Goal: Find specific page/section: Find specific page/section

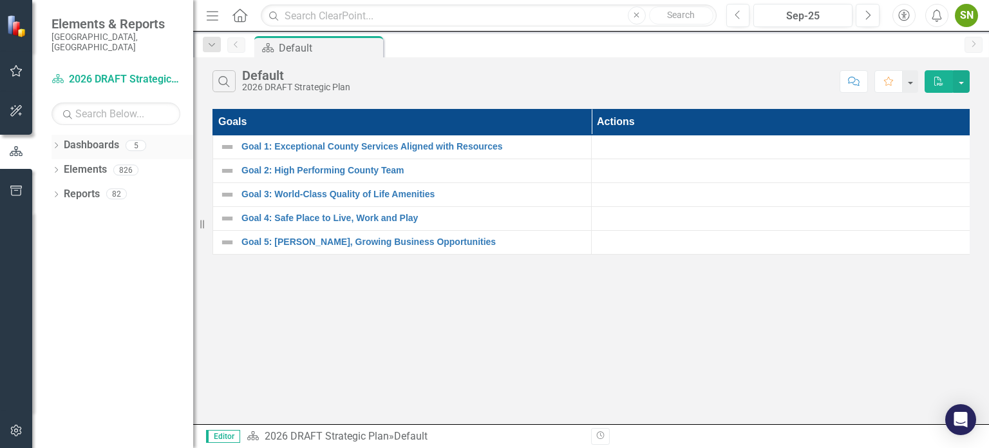
click at [58, 143] on icon "Dropdown" at bounding box center [56, 146] width 9 height 7
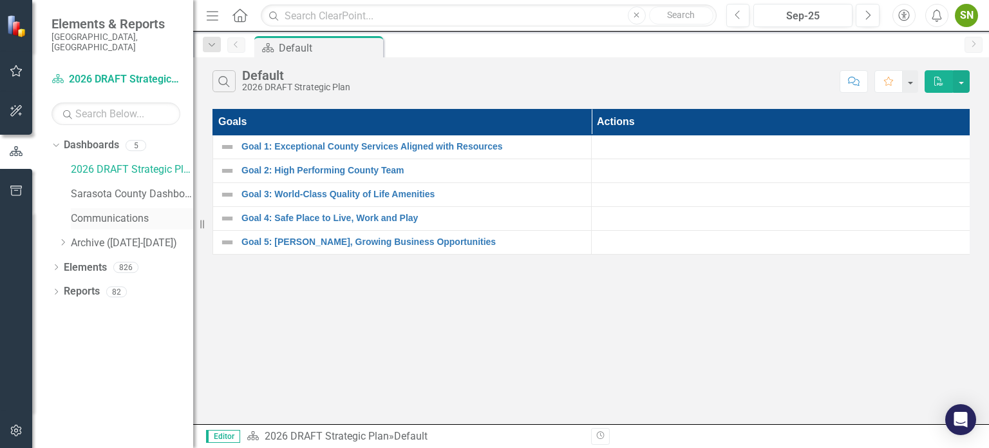
click at [88, 211] on link "Communications" at bounding box center [132, 218] width 122 height 15
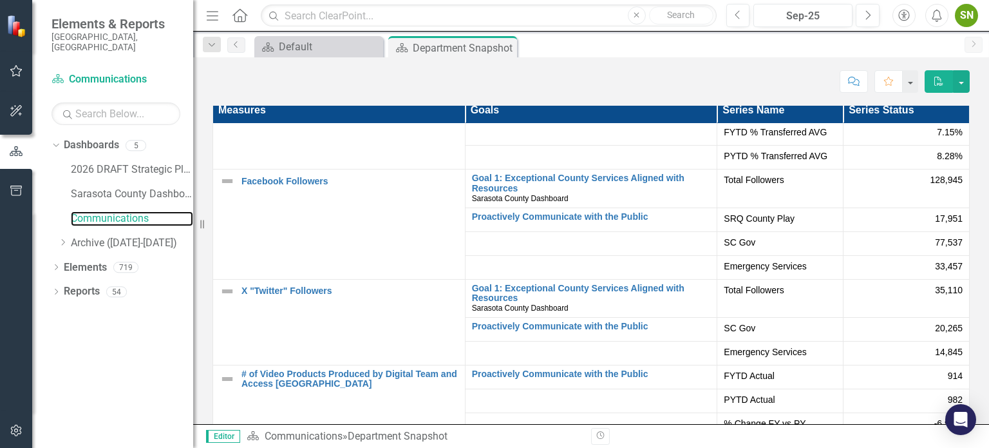
scroll to position [63, 0]
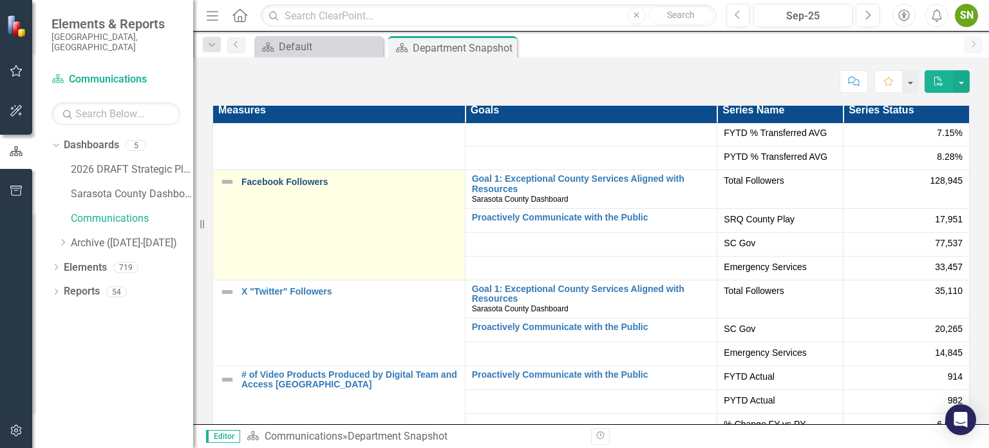
click at [296, 185] on link "Facebook Followers" at bounding box center [350, 182] width 217 height 10
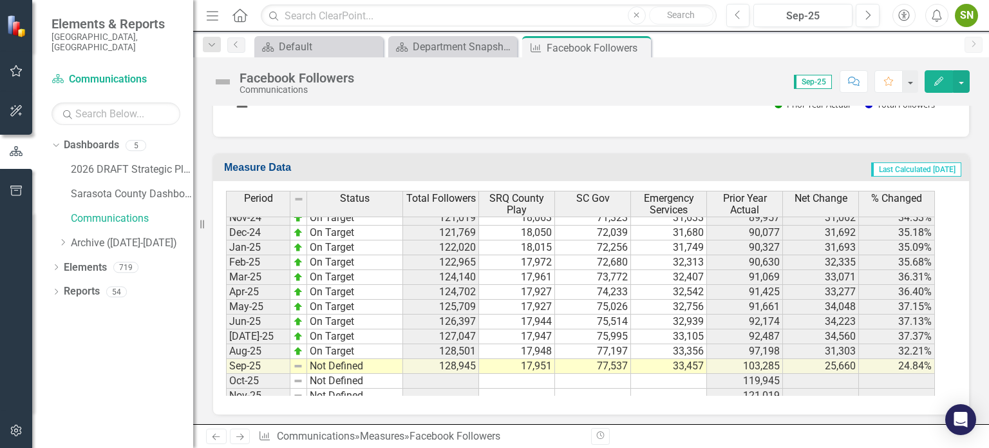
scroll to position [1973, 0]
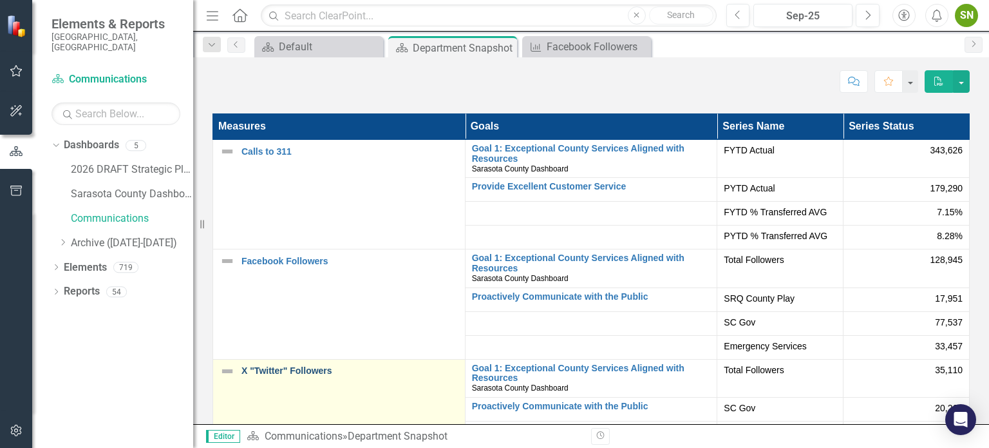
click at [289, 370] on link "X "Twitter" Followers" at bounding box center [350, 371] width 217 height 10
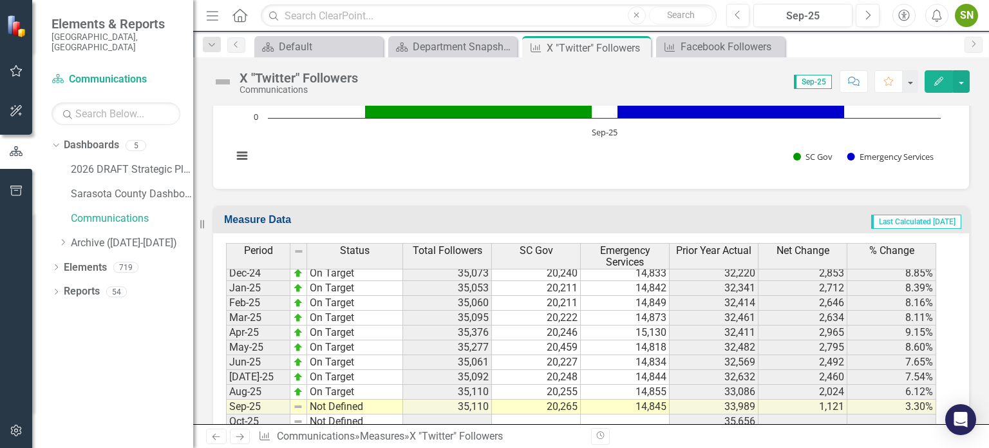
scroll to position [652, 0]
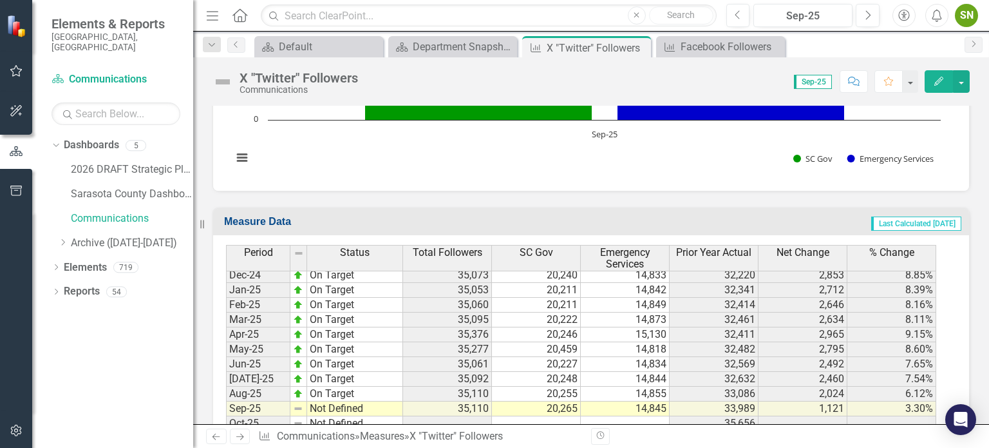
drag, startPoint x: 703, startPoint y: 134, endPoint x: 616, endPoint y: 209, distance: 114.6
click at [616, 209] on div "Measure Data Last Calculated [DATE]" at bounding box center [591, 221] width 756 height 27
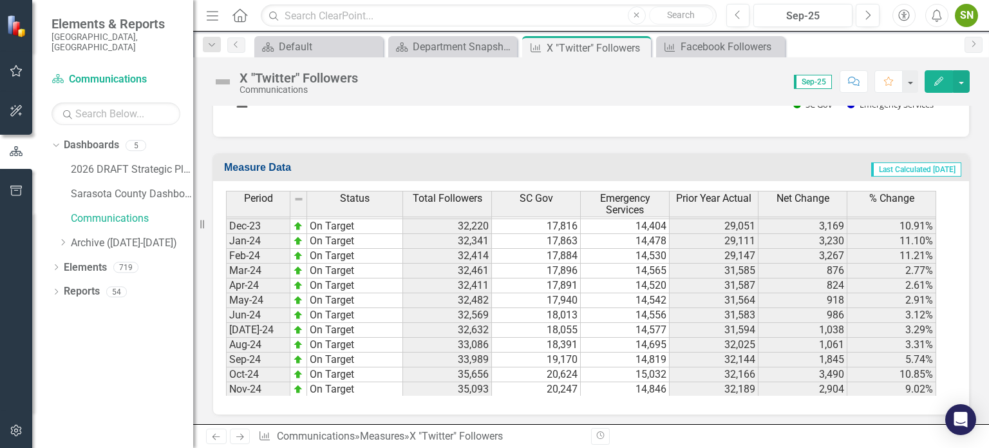
scroll to position [1803, 0]
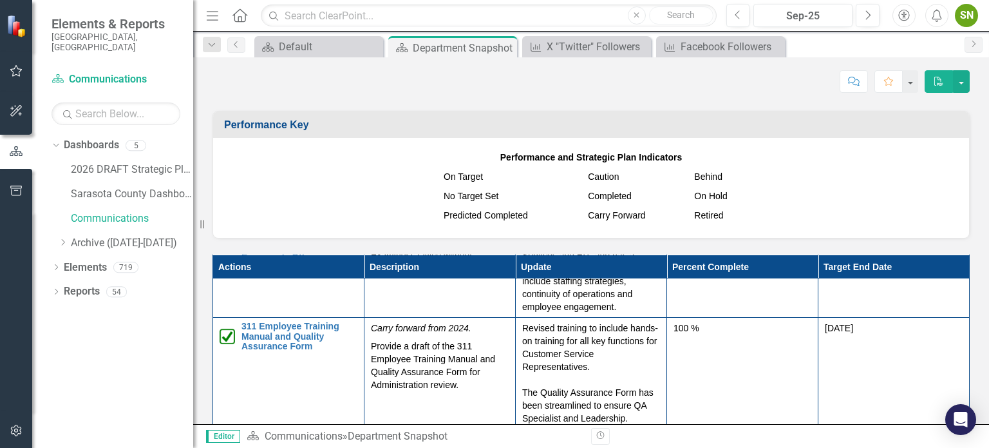
scroll to position [54, 0]
